Goal: Task Accomplishment & Management: Complete application form

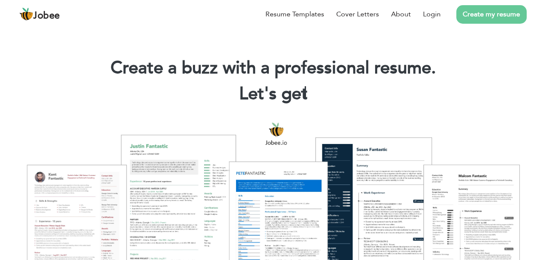
click at [482, 13] on link "Create my resume" at bounding box center [491, 14] width 70 height 19
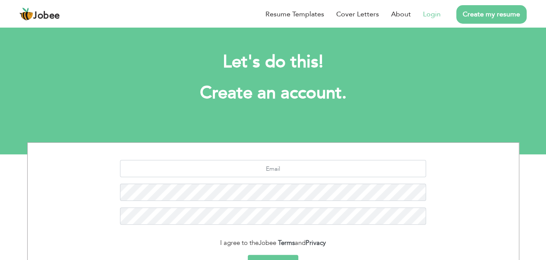
click at [434, 12] on link "Login" at bounding box center [432, 14] width 18 height 10
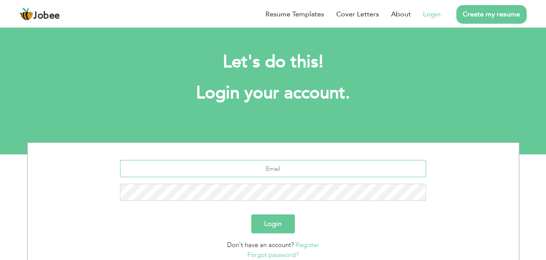
click at [283, 166] on input "text" at bounding box center [273, 168] width 306 height 17
type input "[EMAIL_ADDRESS][DOMAIN_NAME]"
click at [265, 218] on button "Login" at bounding box center [273, 224] width 44 height 19
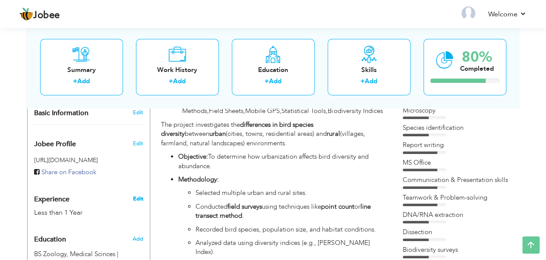
click at [139, 195] on link "Edit" at bounding box center [138, 199] width 10 height 8
type input "Zunaira"
type input "[PERSON_NAME]"
type input "03187137350"
select select "number:166"
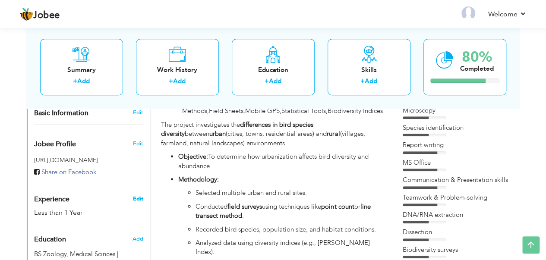
type input "[GEOGRAPHIC_DATA]"
type input "Pasrur Sialkot"
select select "number:2"
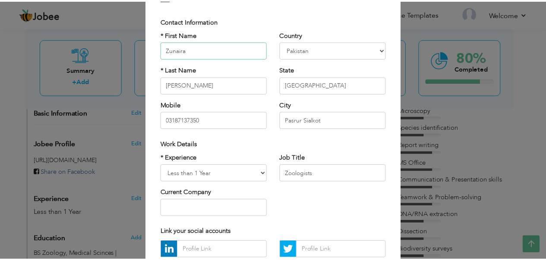
scroll to position [41, 0]
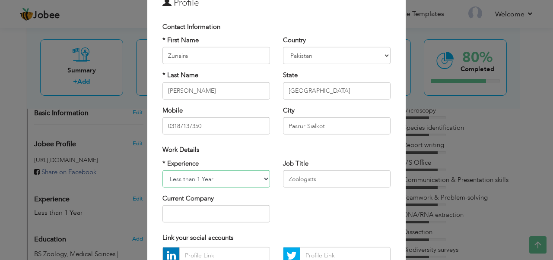
click at [263, 179] on select "Entry Level Less than 1 Year 1 Year 2 Years 3 Years 4 Years 5 Years 6 Years 7 Y…" at bounding box center [216, 179] width 108 height 17
click at [302, 204] on div "* Experience Entry Level Less than 1 Year 1 Year 2 Years 3 Years 4 Years 5 Year…" at bounding box center [276, 194] width 241 height 70
click at [432, 96] on div "× Profile Contact Information * First Name Zunaira * Last Name Angola" at bounding box center [276, 130] width 553 height 260
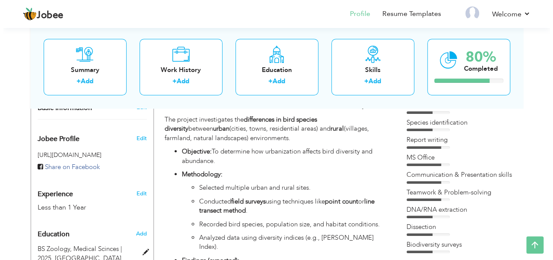
scroll to position [245, 0]
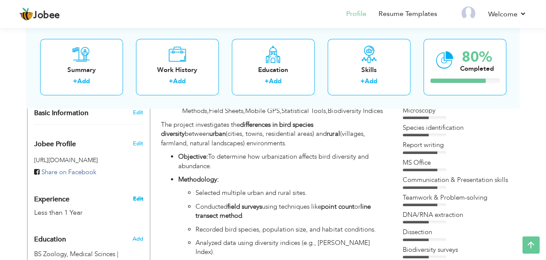
click at [141, 195] on link "Edit" at bounding box center [138, 199] width 10 height 8
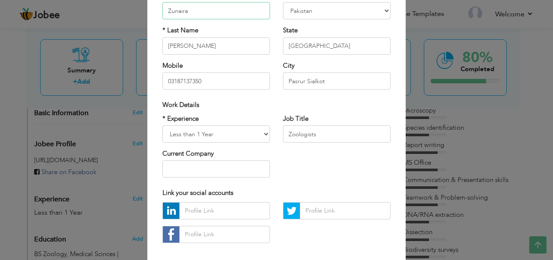
scroll to position [86, 0]
click at [331, 133] on input "Zoologists" at bounding box center [337, 133] width 108 height 17
type input "Z"
type input "Internship"
click at [212, 165] on input "text" at bounding box center [216, 168] width 108 height 17
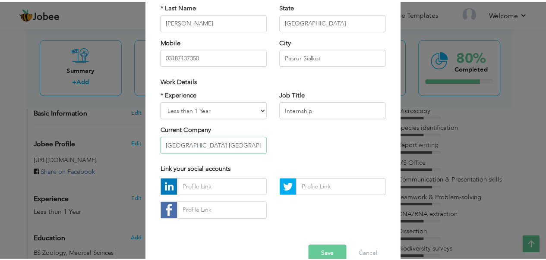
scroll to position [127, 0]
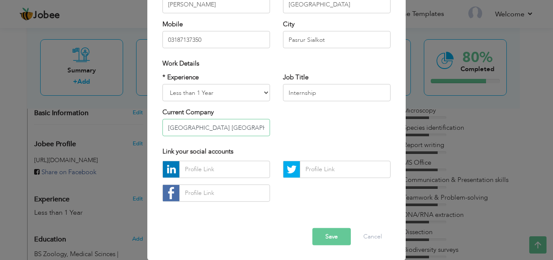
type input "Govt high School Malipur"
click at [335, 235] on button "Save" at bounding box center [331, 236] width 38 height 17
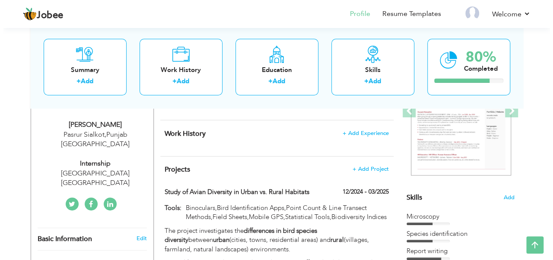
scroll to position [130, 0]
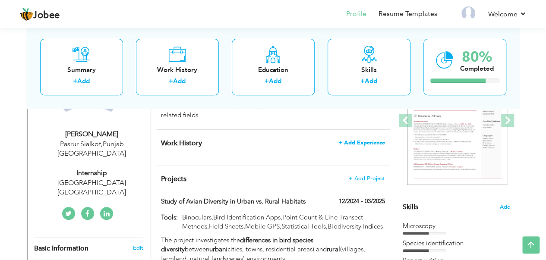
click at [370, 140] on span "+ Add Experience" at bounding box center [362, 143] width 47 height 6
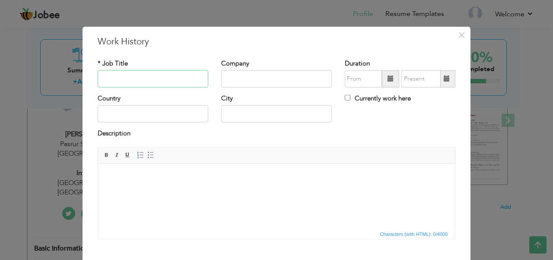
click at [130, 74] on input "text" at bounding box center [153, 78] width 111 height 17
type input "Internship"
click at [284, 79] on input "text" at bounding box center [276, 78] width 111 height 17
type input "[GEOGRAPHIC_DATA] [GEOGRAPHIC_DATA]"
click at [114, 112] on input "text" at bounding box center [153, 113] width 111 height 17
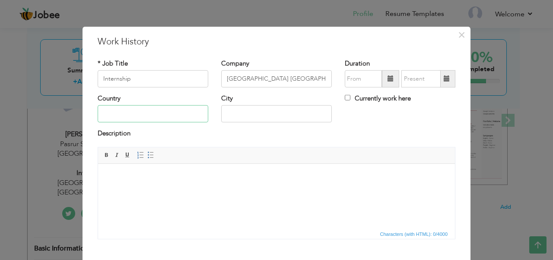
type input "[GEOGRAPHIC_DATA]"
click at [226, 115] on input "pasrur Sialkot" at bounding box center [276, 113] width 111 height 17
click at [268, 114] on input "Pasrur Sialkot" at bounding box center [276, 113] width 111 height 17
type input "Pasrur Sialkot"
click at [238, 190] on html at bounding box center [276, 177] width 357 height 26
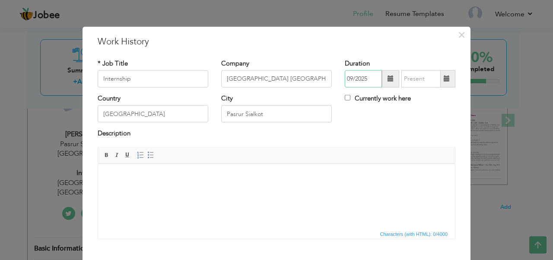
click at [355, 82] on input "09/2025" at bounding box center [363, 78] width 37 height 17
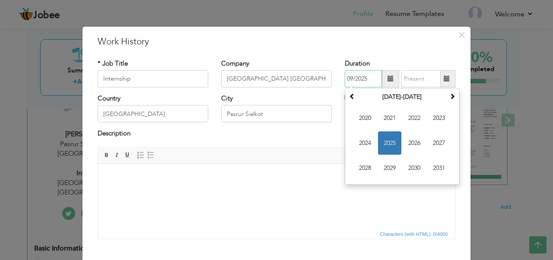
click at [387, 145] on span "2025" at bounding box center [389, 143] width 23 height 23
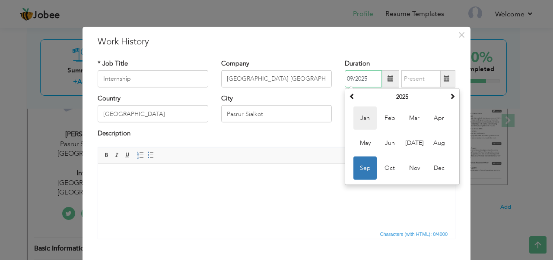
click at [360, 120] on span "Jan" at bounding box center [364, 118] width 23 height 23
type input "01/2025"
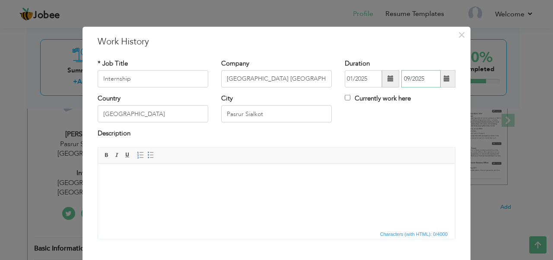
click at [415, 76] on input "09/2025" at bounding box center [420, 78] width 39 height 17
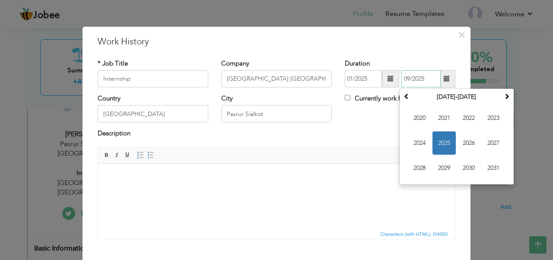
click at [440, 143] on span "2025" at bounding box center [443, 143] width 23 height 23
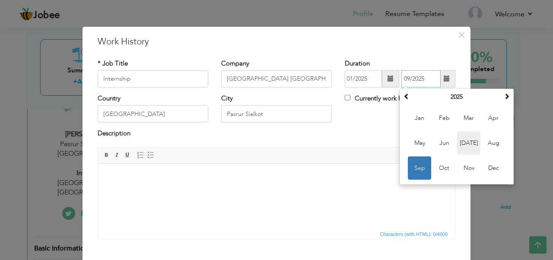
click at [467, 147] on span "Jul" at bounding box center [468, 143] width 23 height 23
type input "07/2025"
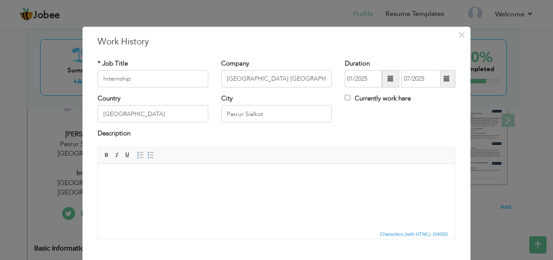
click at [205, 190] on html at bounding box center [276, 177] width 357 height 26
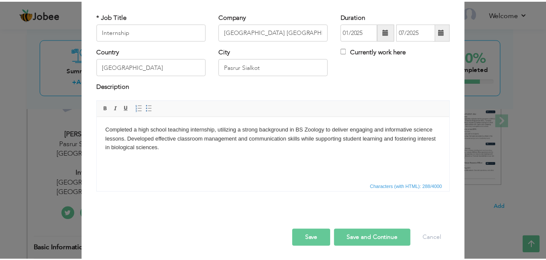
scroll to position [48, 0]
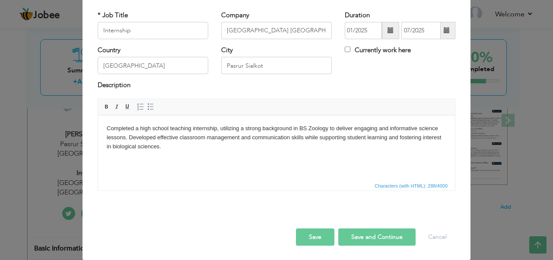
click at [314, 234] on button "Save" at bounding box center [315, 237] width 38 height 17
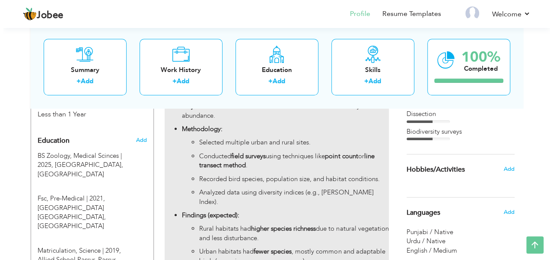
scroll to position [302, 0]
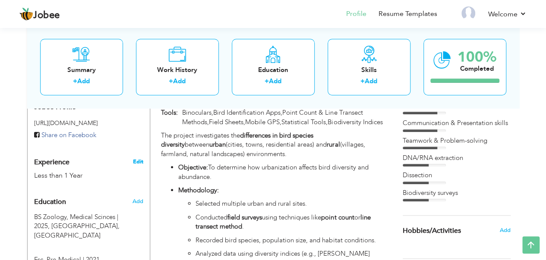
click at [137, 158] on link "Edit" at bounding box center [138, 162] width 10 height 8
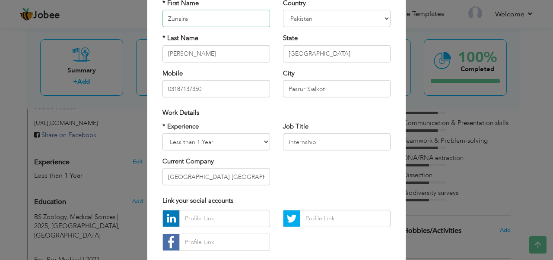
scroll to position [86, 0]
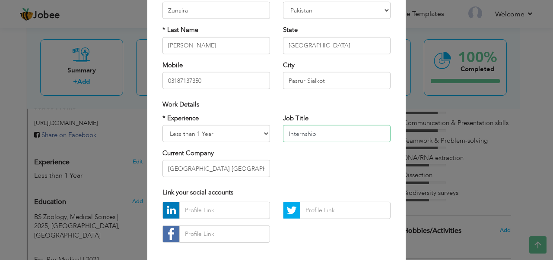
click at [320, 134] on input "Internship" at bounding box center [337, 133] width 108 height 17
type input "I"
type input "Zoologist"
click at [241, 167] on input "Govt high School Malipur" at bounding box center [216, 168] width 108 height 17
type input "G"
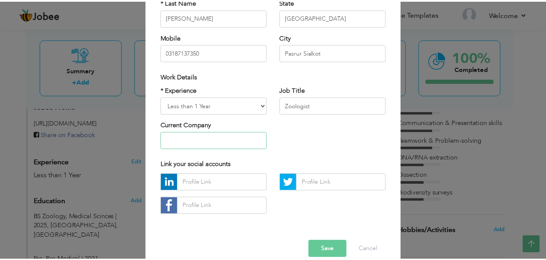
scroll to position [127, 0]
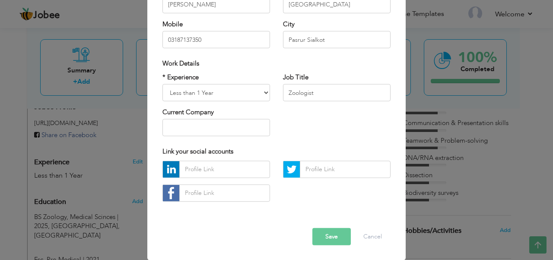
click at [327, 241] on button "Save" at bounding box center [331, 236] width 38 height 17
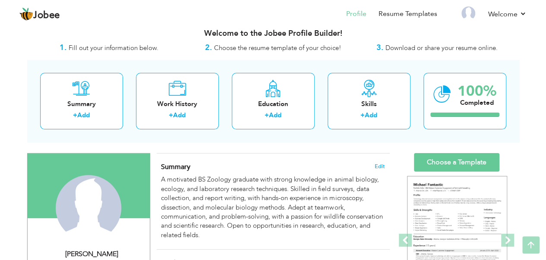
scroll to position [0, 0]
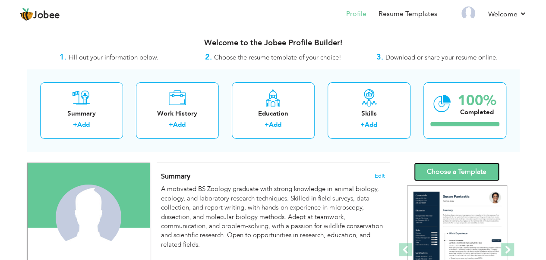
click at [459, 172] on link "Choose a Template" at bounding box center [457, 172] width 86 height 19
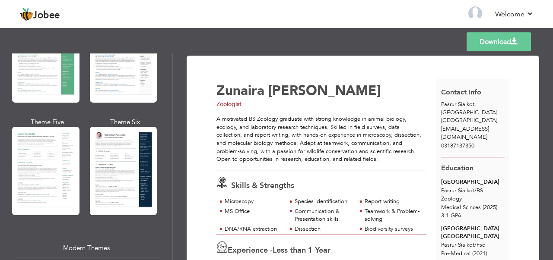
scroll to position [216, 0]
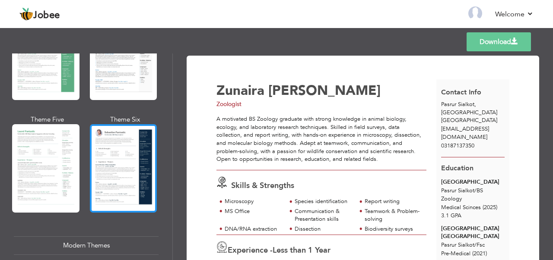
click at [127, 143] on div at bounding box center [123, 168] width 67 height 89
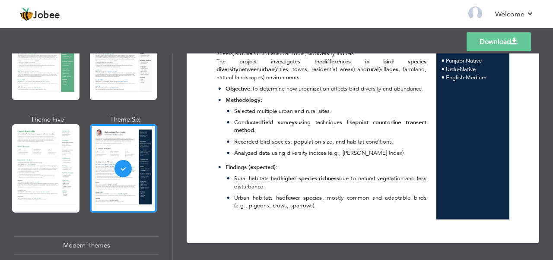
scroll to position [322, 0]
click at [511, 43] on span at bounding box center [514, 41] width 7 height 7
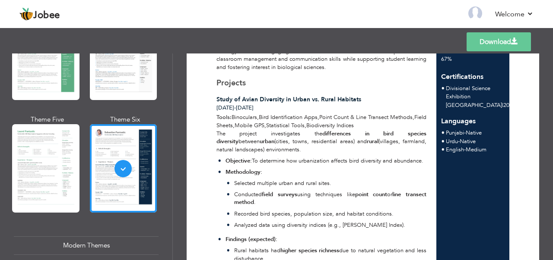
scroll to position [236, 0]
